Goal: Use online tool/utility: Utilize a website feature to perform a specific function

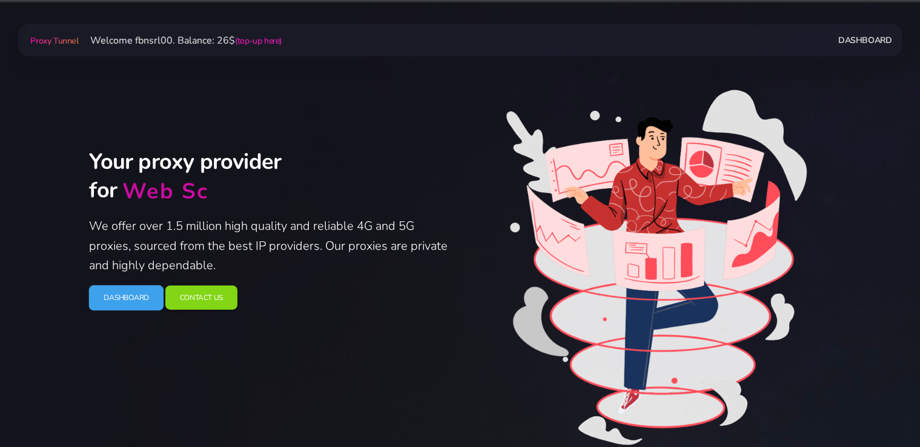
click at [123, 305] on link "Dashboard" at bounding box center [125, 297] width 75 height 25
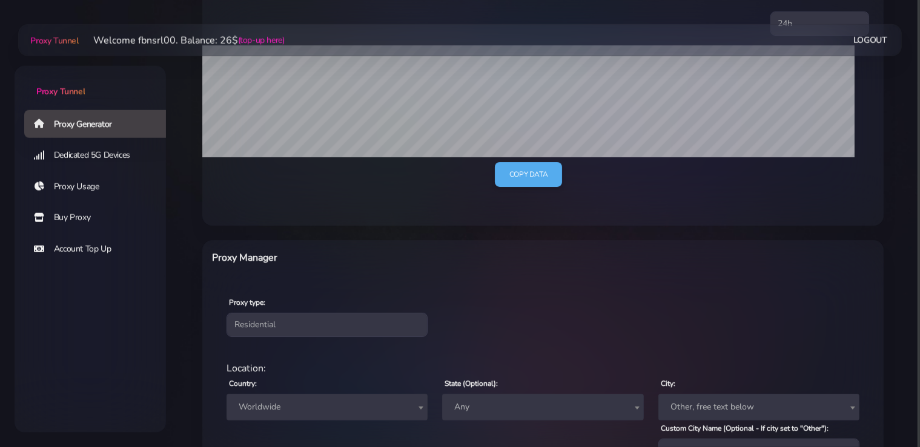
scroll to position [320, 0]
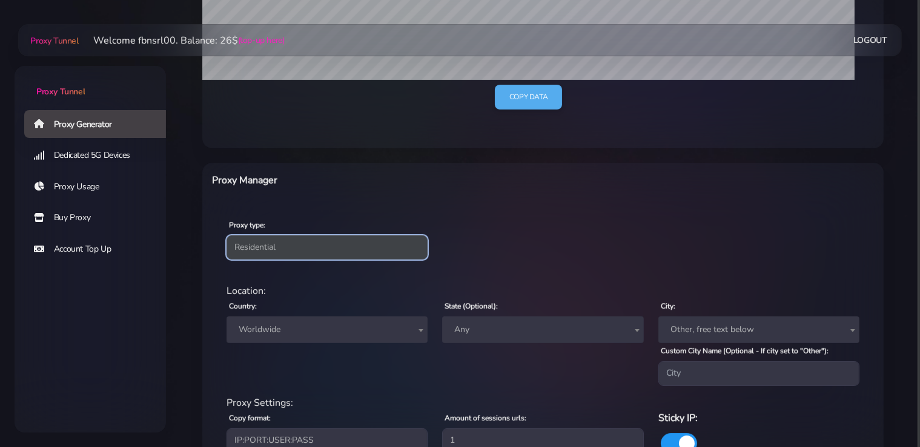
select select "static"
click option "Static" at bounding box center [0, 0] width 0 height 0
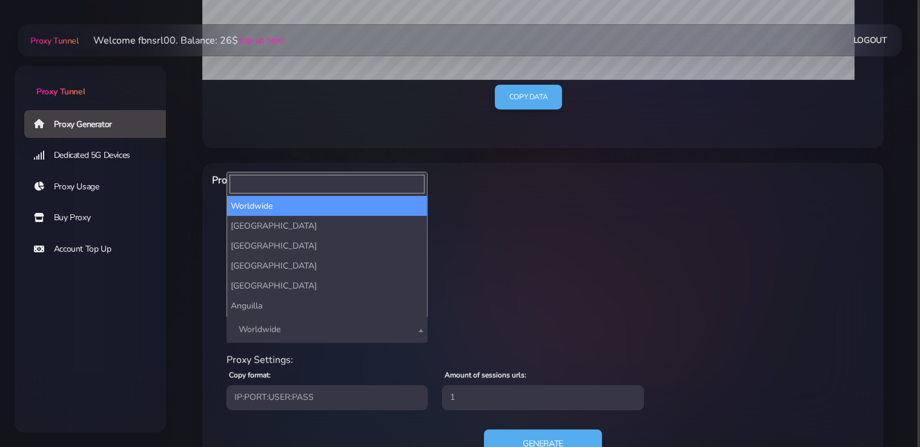
click at [309, 327] on span "Worldwide" at bounding box center [327, 330] width 186 height 17
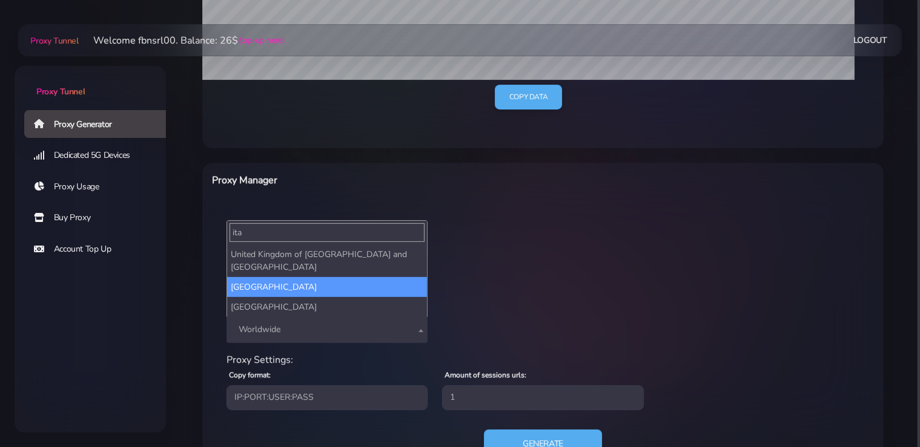
type input "ita"
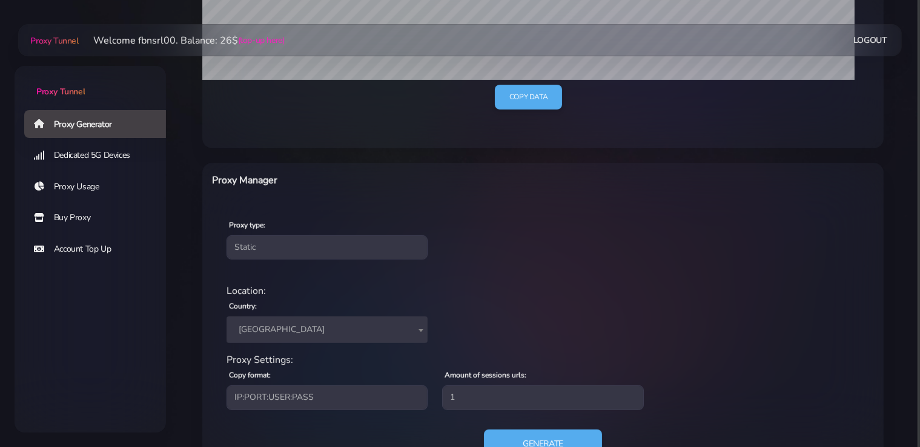
select select "IT"
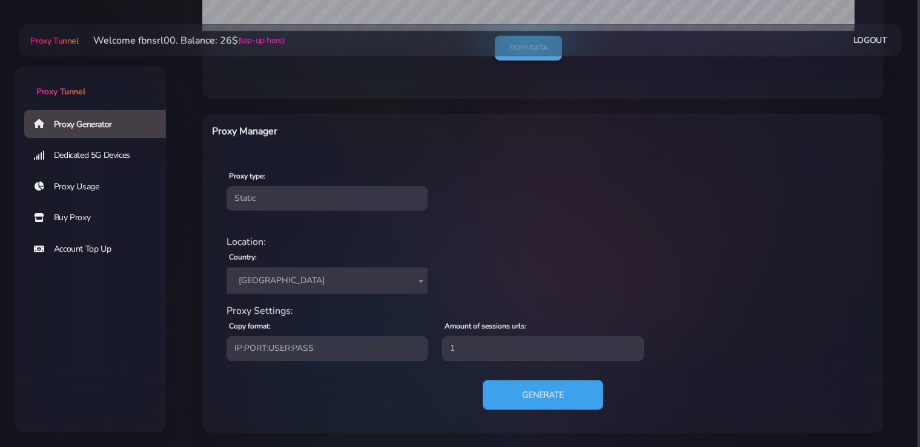
click at [527, 399] on button "Generate" at bounding box center [543, 395] width 120 height 30
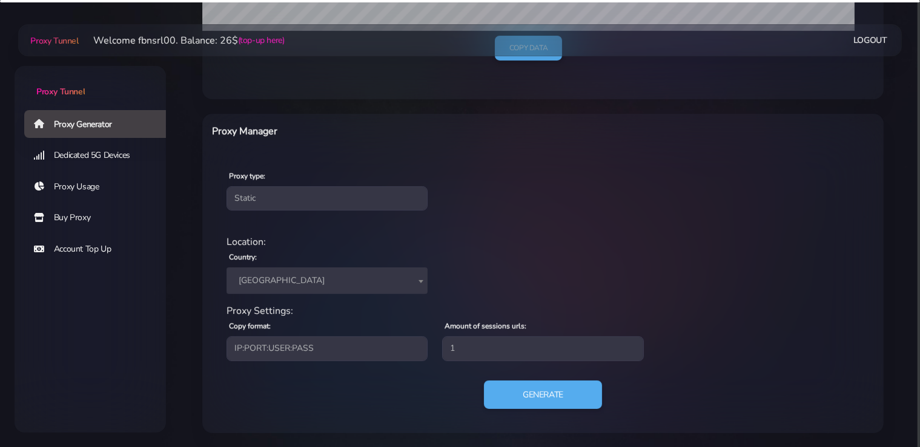
click at [545, 144] on div "Proxy Manager" at bounding box center [402, 134] width 395 height 21
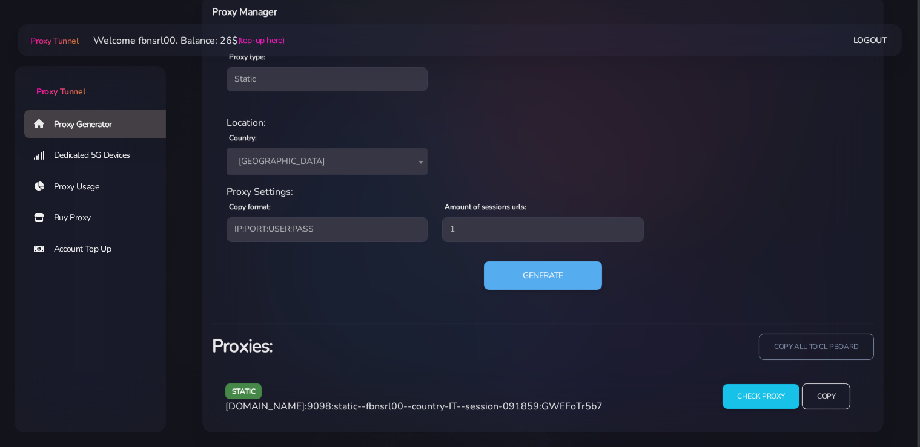
scroll to position [487, 0]
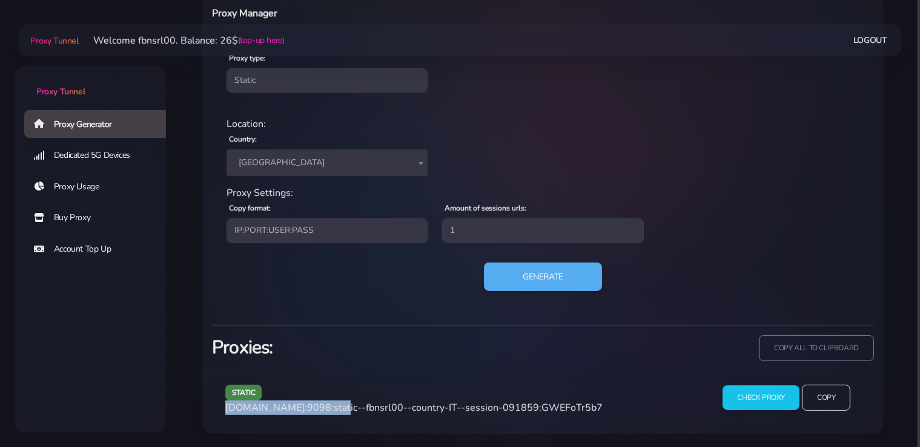
drag, startPoint x: 331, startPoint y: 409, endPoint x: 223, endPoint y: 413, distance: 107.3
click at [223, 413] on div "static [DOMAIN_NAME]:9098:static--fbnsrl00--country-IT--session-091859:GWEFoTr5…" at bounding box center [461, 403] width 487 height 36
copy span "[DOMAIN_NAME]:9098"
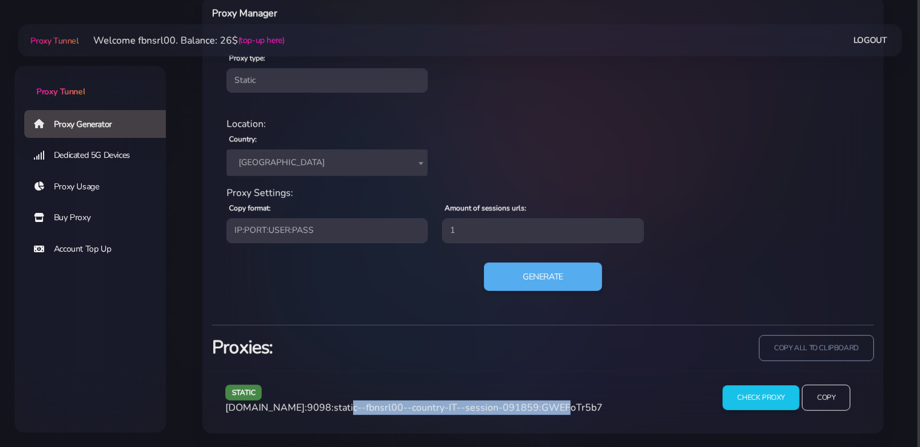
drag, startPoint x: 534, startPoint y: 406, endPoint x: 335, endPoint y: 410, distance: 198.6
click at [335, 410] on span "[DOMAIN_NAME]:9098:static--fbnsrl00--country-IT--session-091859:GWEFoTr5b7" at bounding box center [413, 407] width 377 height 13
copy span "static--fbnsrl00--country-IT--session-091859"
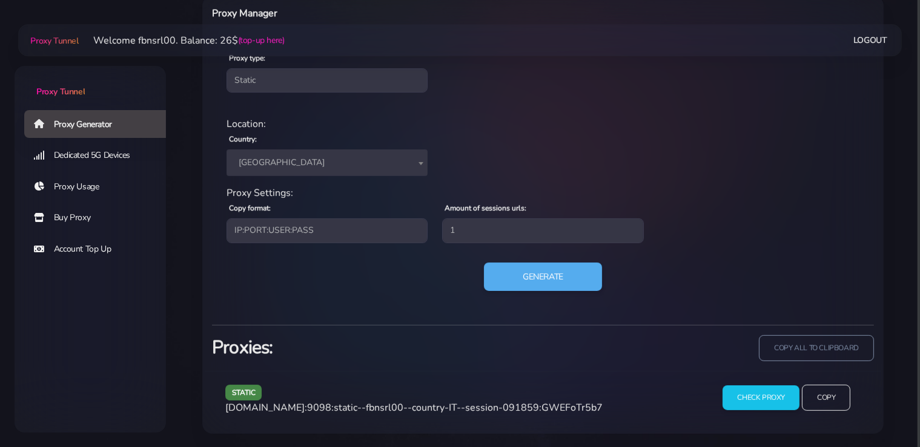
click at [566, 408] on span "[DOMAIN_NAME]:9098:static--fbnsrl00--country-IT--session-091859:GWEFoTr5b7" at bounding box center [413, 407] width 377 height 13
copy span "GWEFoTr5b7"
